Goal: Register for event/course

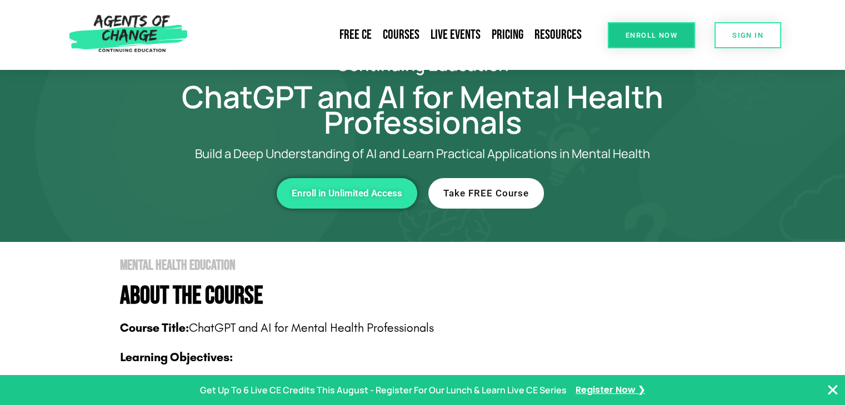
scroll to position [56, 0]
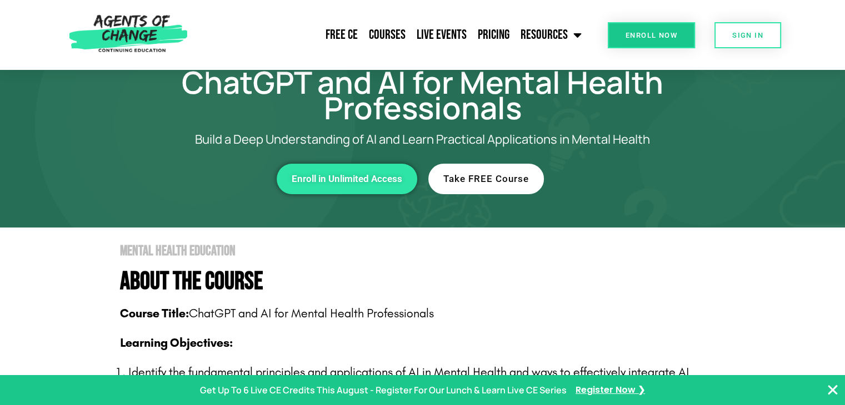
click at [834, 389] on icon "Close Banner" at bounding box center [832, 390] width 13 height 13
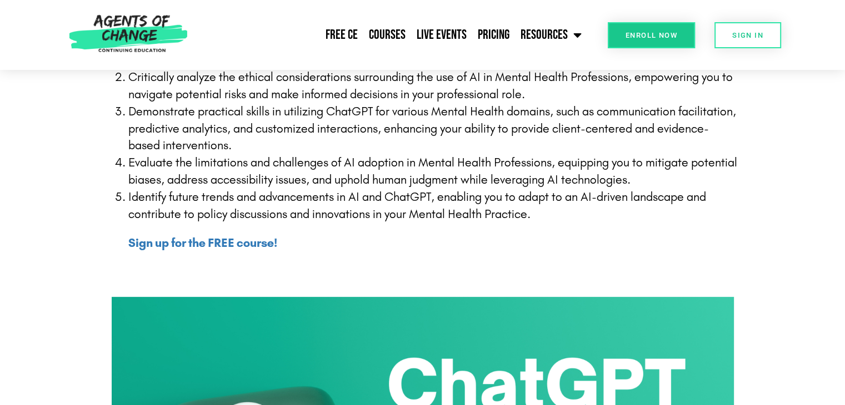
scroll to position [500, 0]
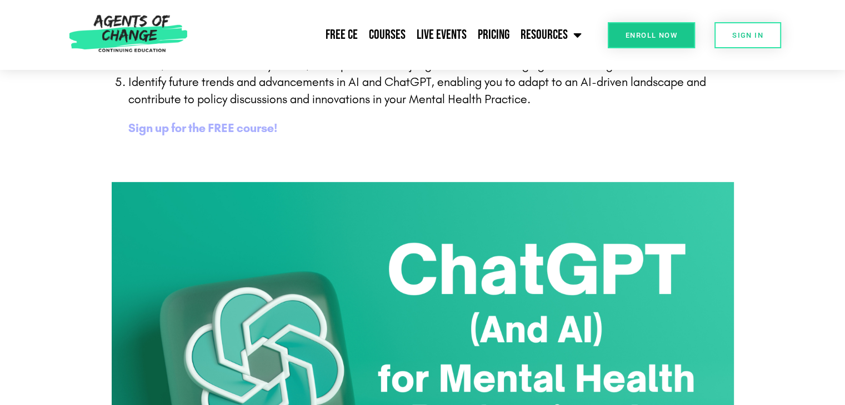
click at [177, 129] on b "Sign up for the FREE course!" at bounding box center [202, 128] width 149 height 14
